Goal: Task Accomplishment & Management: Manage account settings

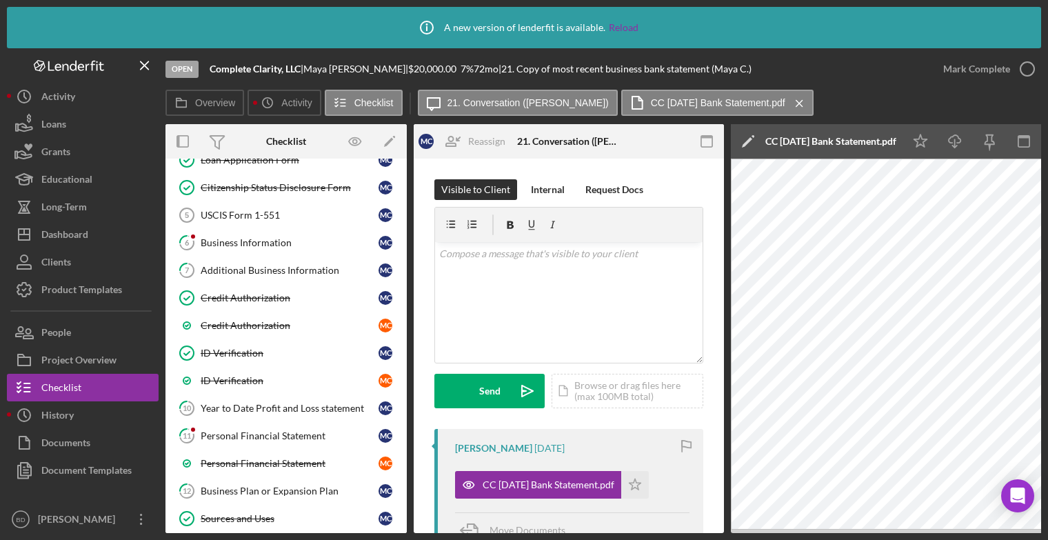
scroll to position [185, 0]
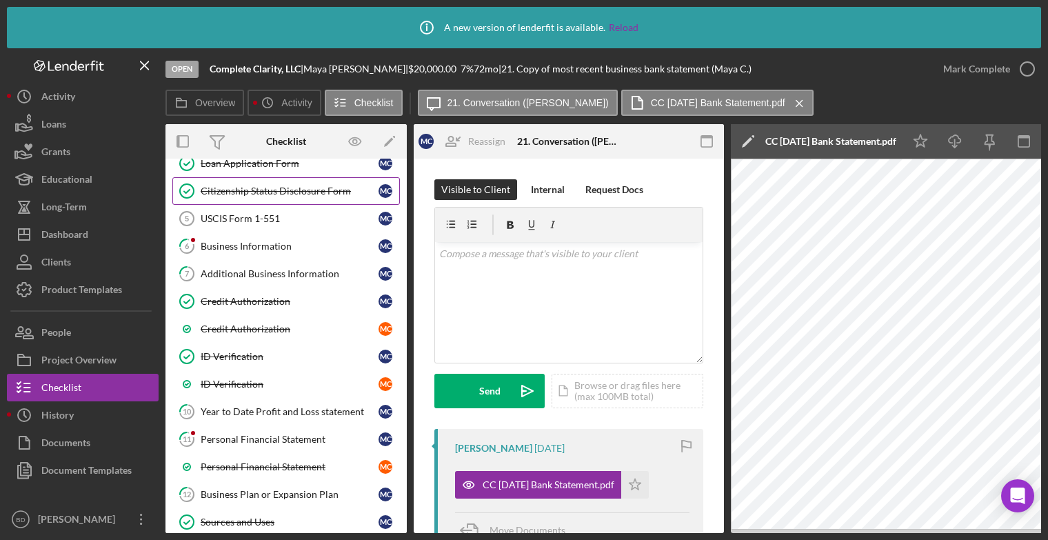
click at [311, 187] on div "Citizenship Status Disclosure Form" at bounding box center [290, 191] width 178 height 11
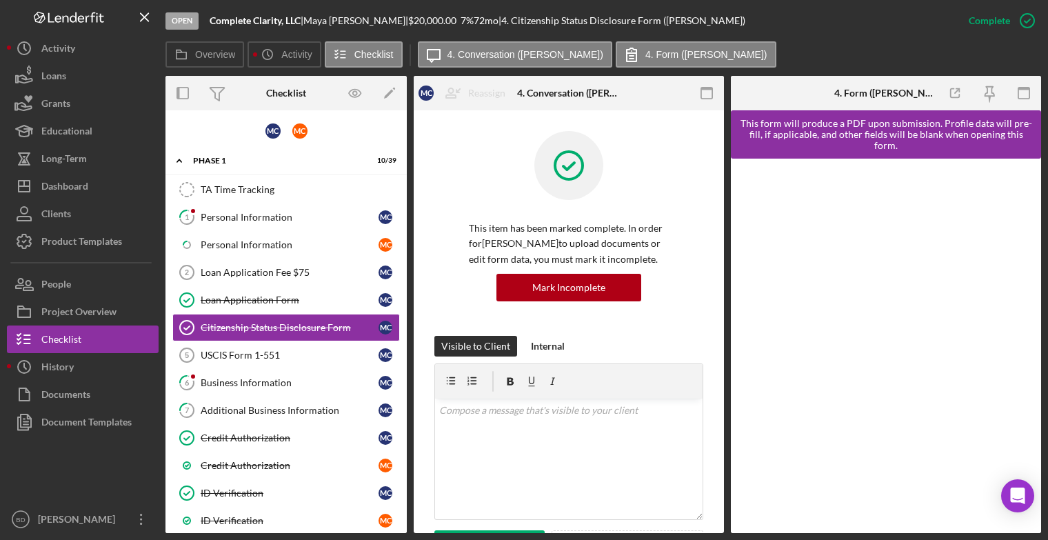
scroll to position [3, 0]
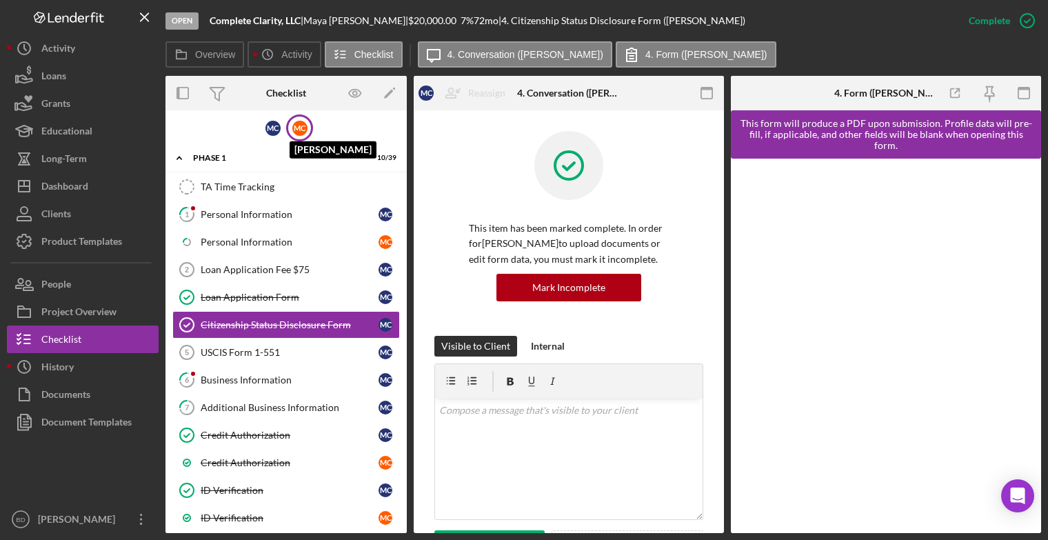
click at [299, 128] on div "M C" at bounding box center [299, 128] width 15 height 15
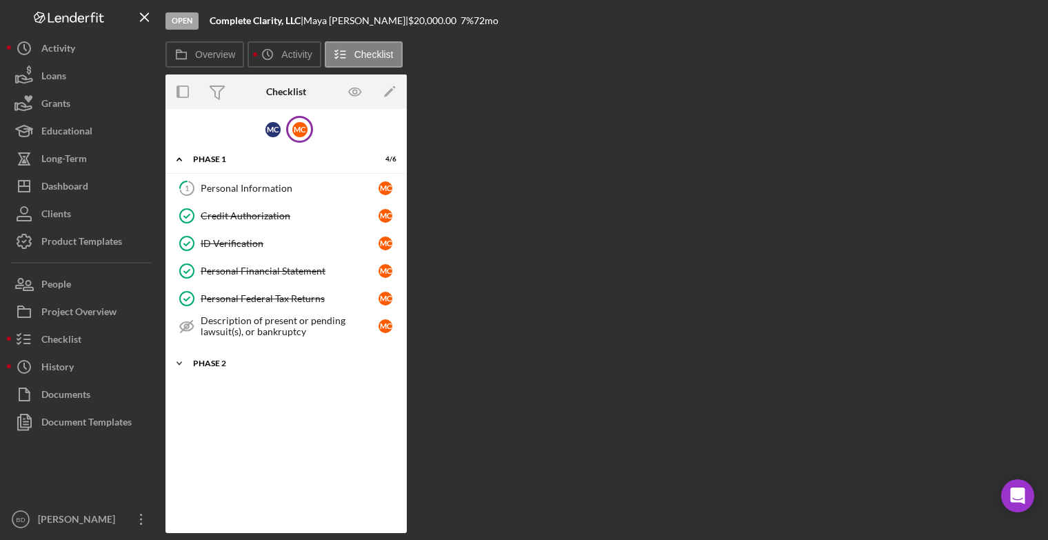
click at [216, 361] on div "Phase 2" at bounding box center [291, 363] width 197 height 8
